Goal: Task Accomplishment & Management: Complete application form

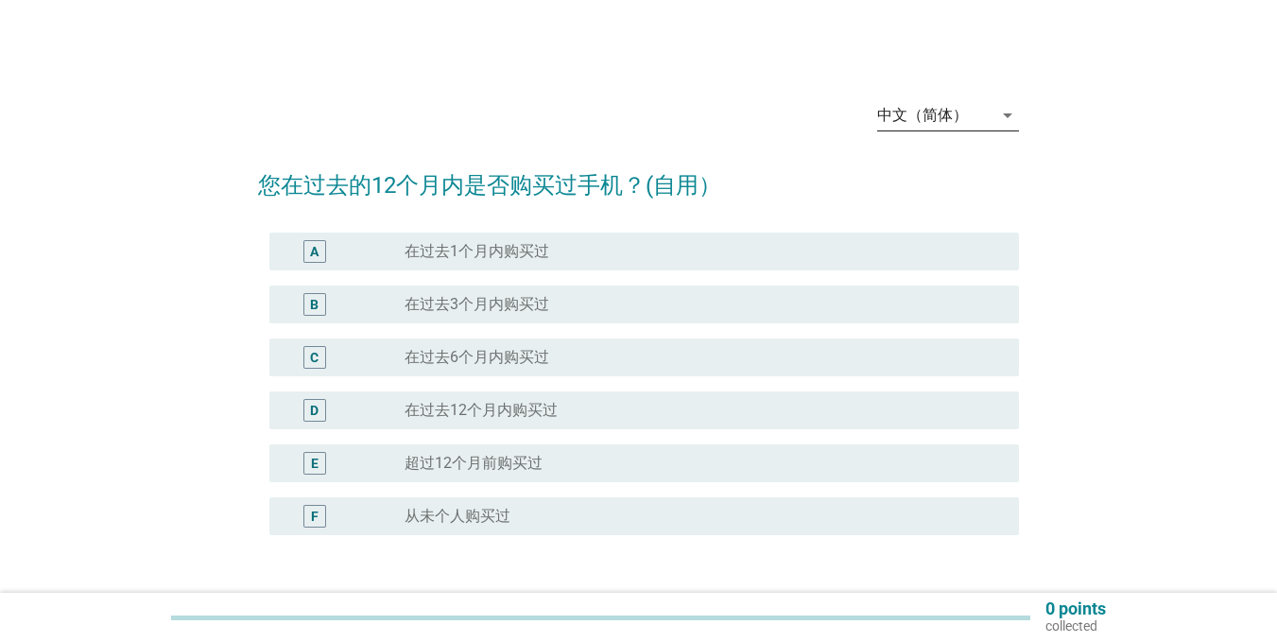
click at [1010, 120] on icon "arrow_drop_down" at bounding box center [1007, 115] width 23 height 23
click at [941, 127] on div "English" at bounding box center [948, 130] width 112 height 23
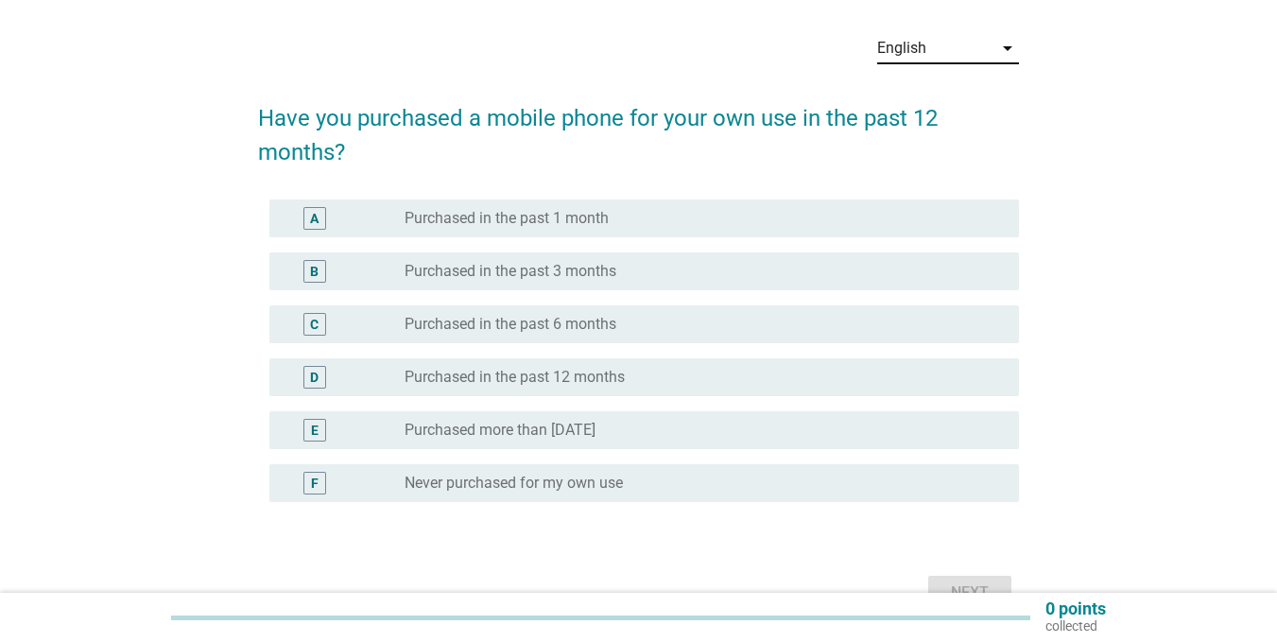
scroll to position [95, 0]
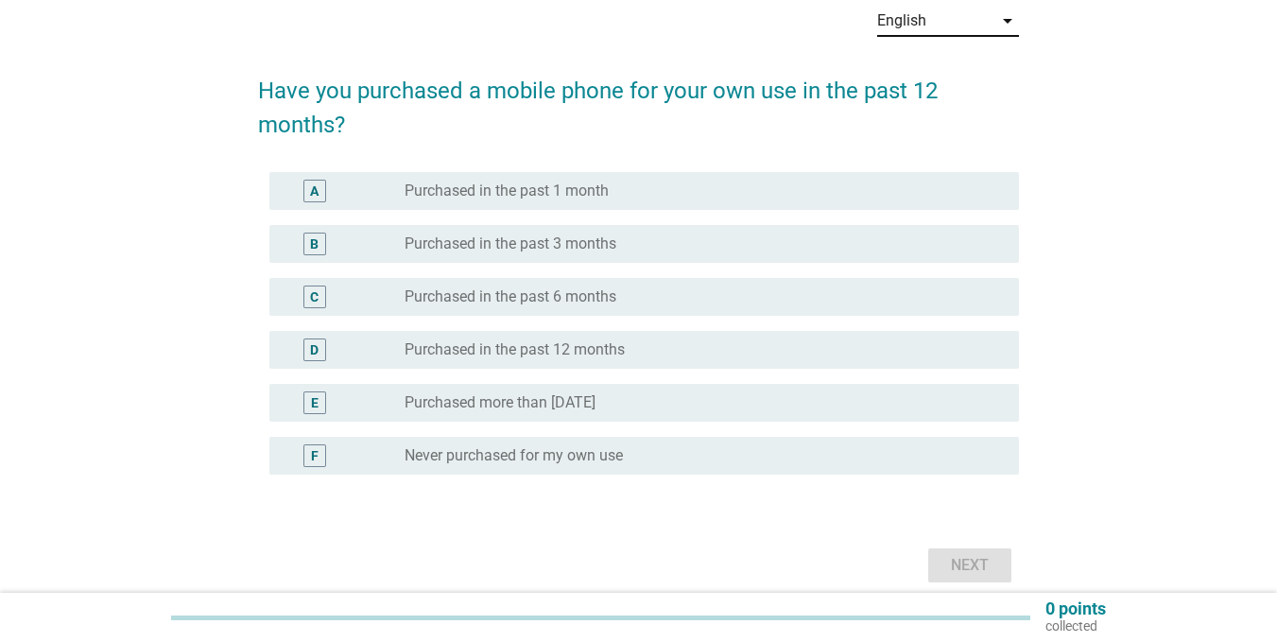
click at [504, 345] on label "Purchased in the past 12 months" at bounding box center [515, 349] width 220 height 19
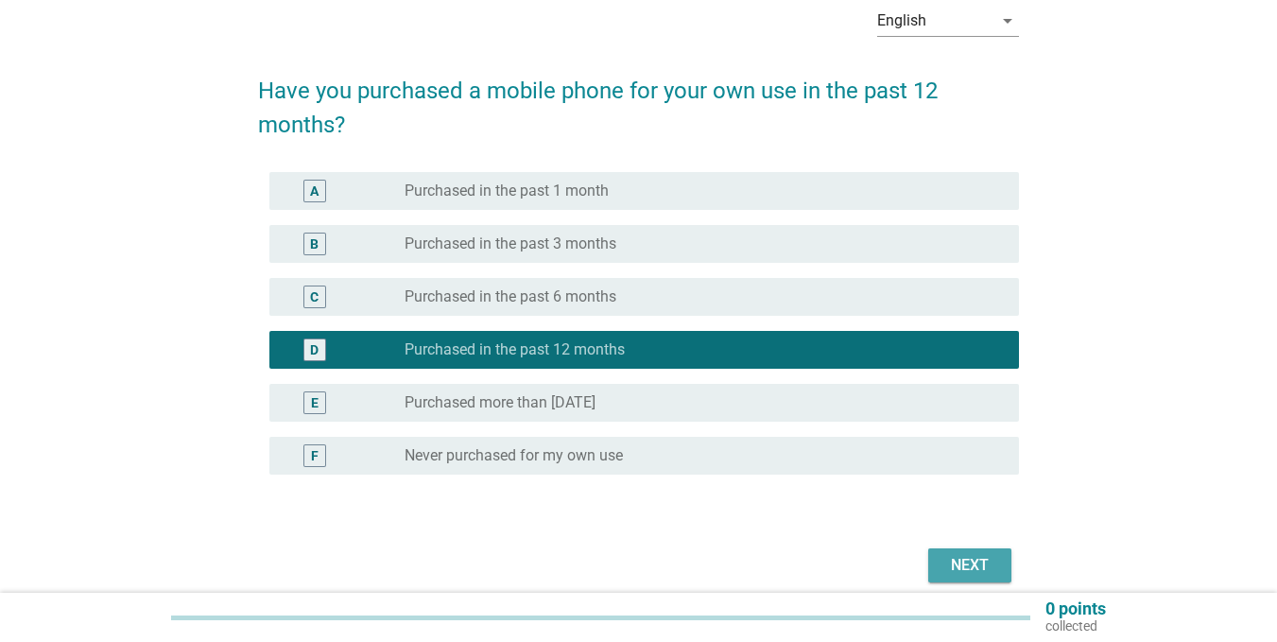
click at [1001, 567] on button "Next" at bounding box center [969, 565] width 83 height 34
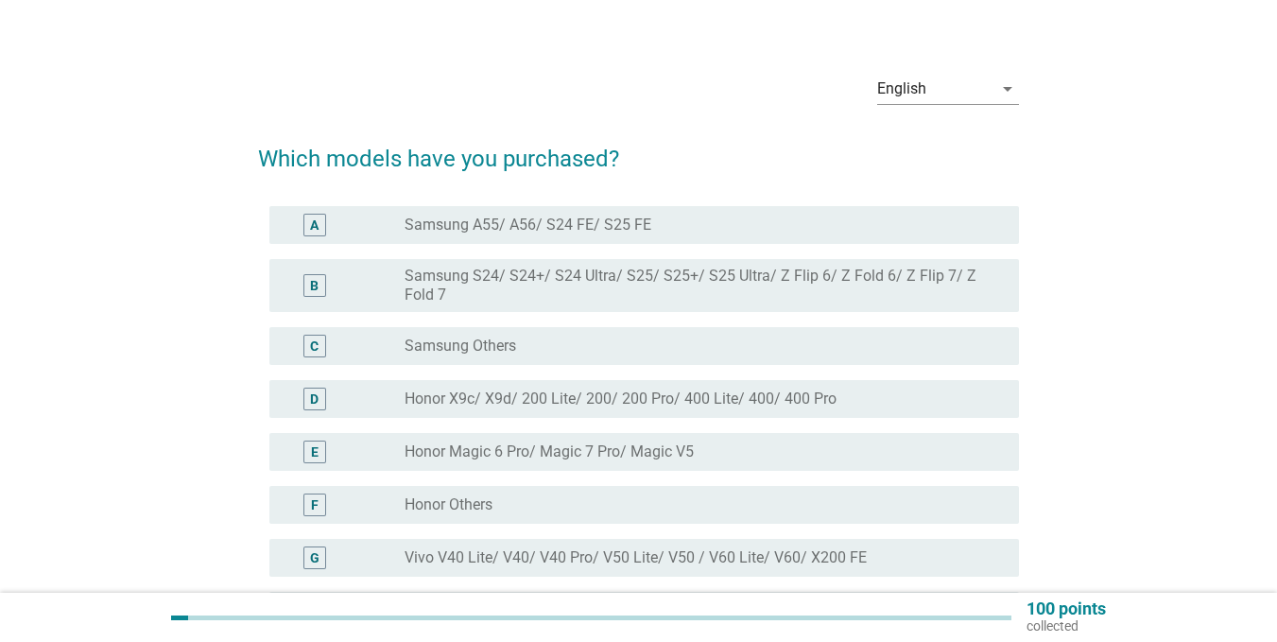
scroll to position [0, 0]
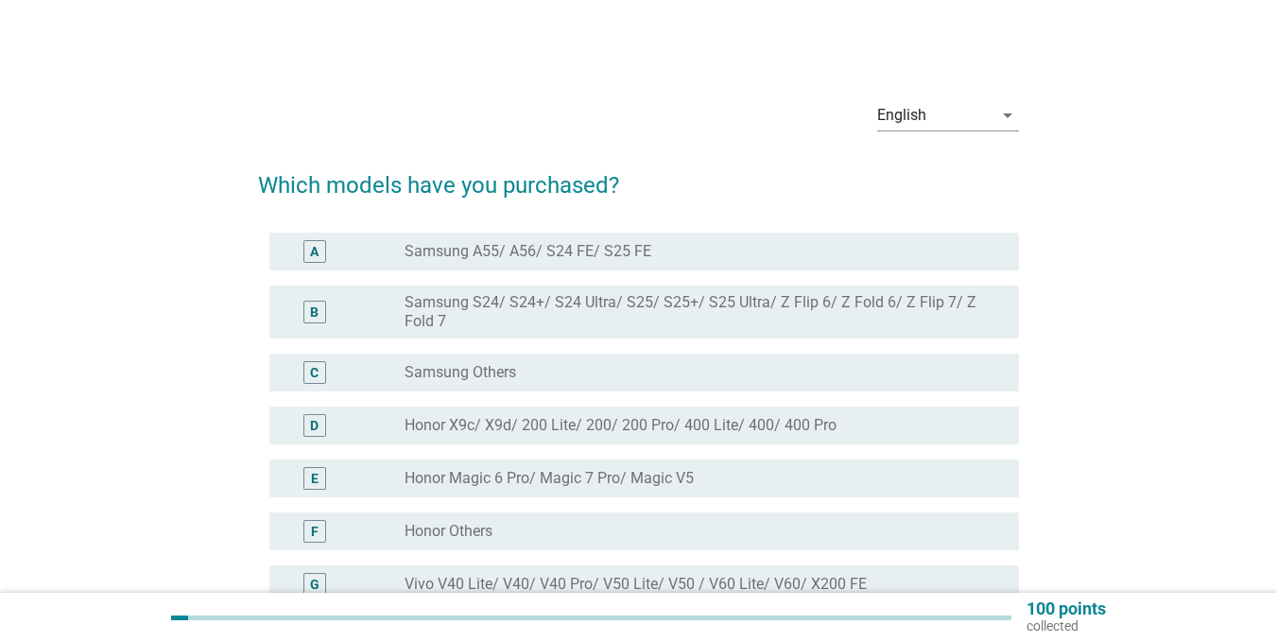
click at [493, 320] on label "Samsung S24/ S24+/ S24 Ultra/ S25/ S25+/ S25 Ultra/ Z Flip 6/ Z Fold 6/ Z Flip …" at bounding box center [697, 312] width 584 height 38
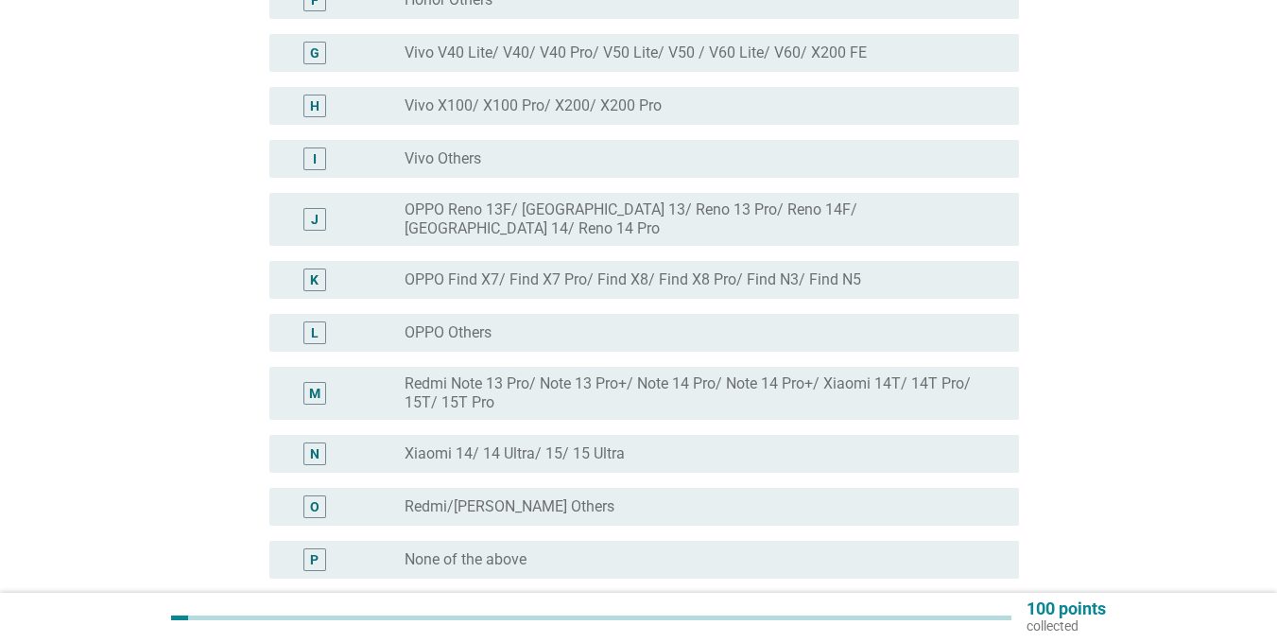
scroll to position [662, 0]
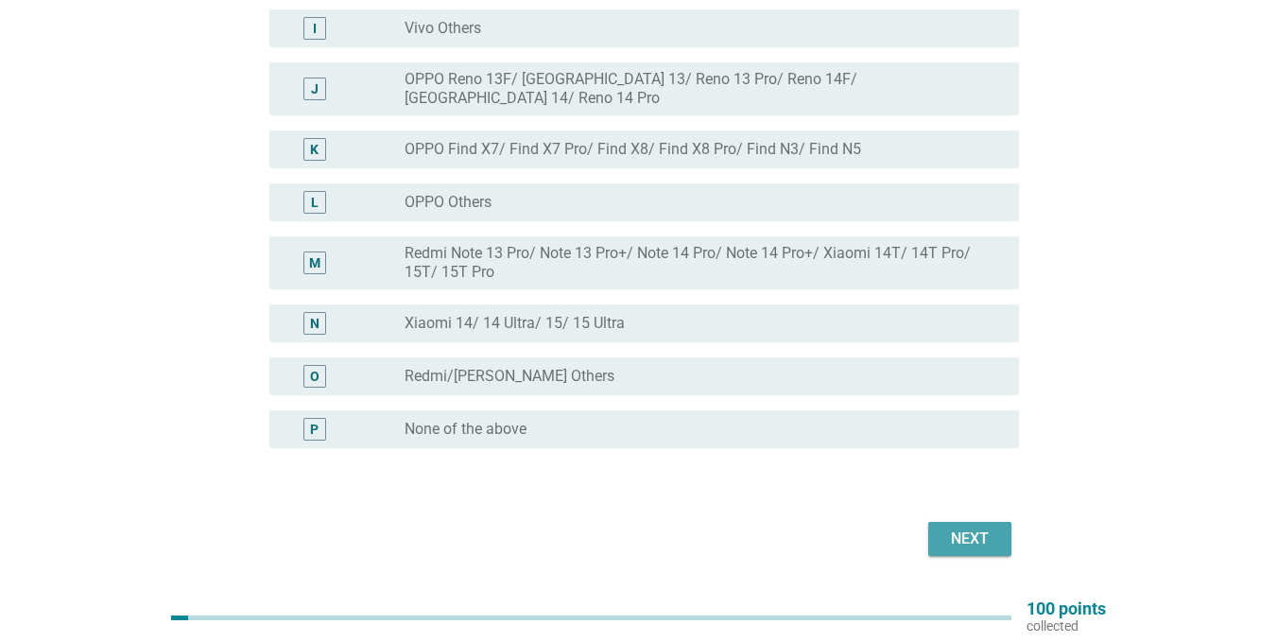
click at [974, 528] on div "Next" at bounding box center [969, 539] width 53 height 23
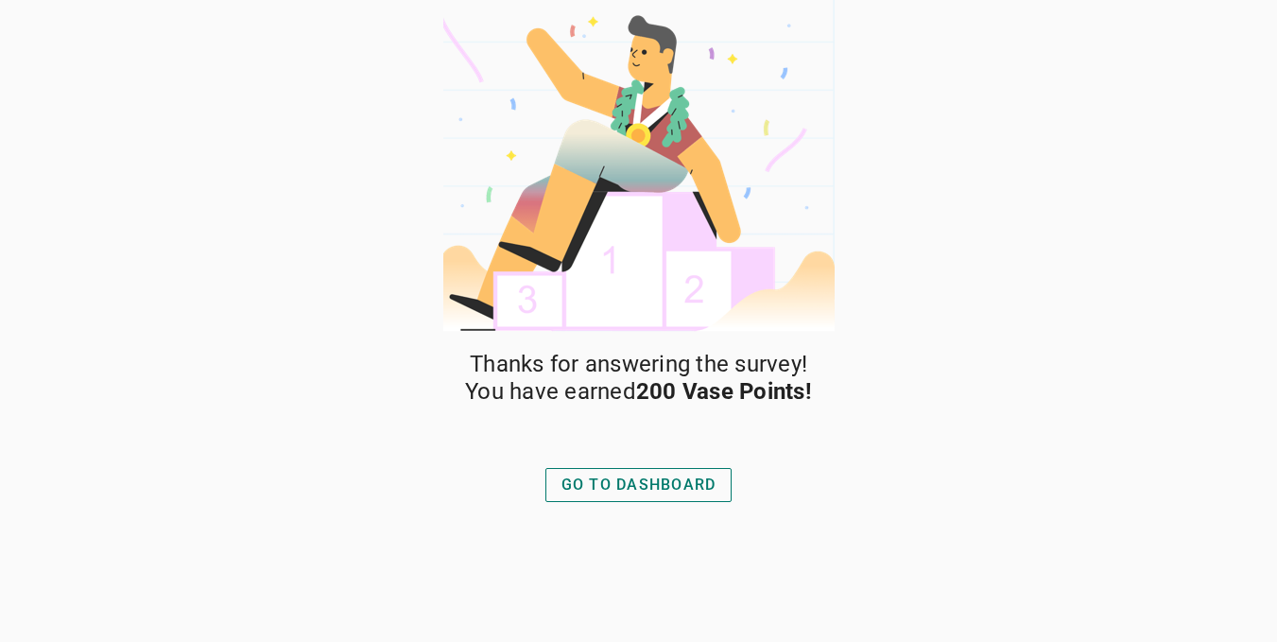
click at [632, 495] on div "GO TO DASHBOARD" at bounding box center [639, 485] width 155 height 23
